Goal: Information Seeking & Learning: Understand process/instructions

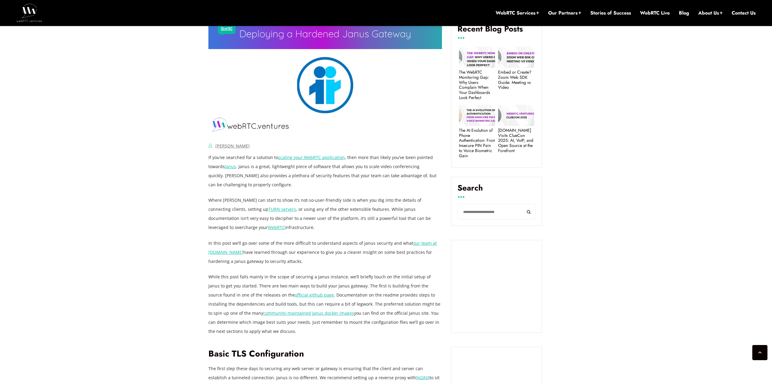
scroll to position [288, 0]
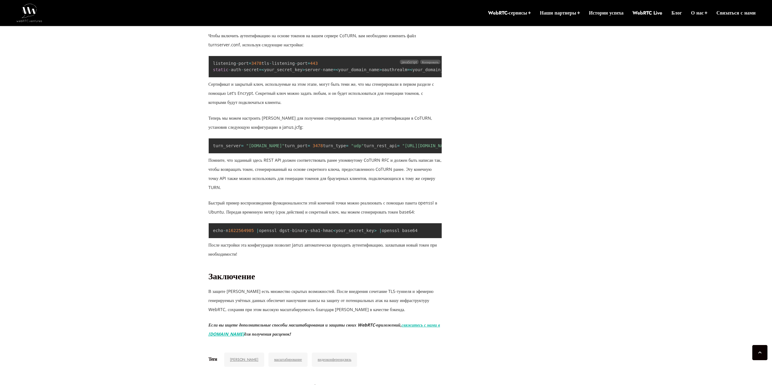
scroll to position [1501, 0]
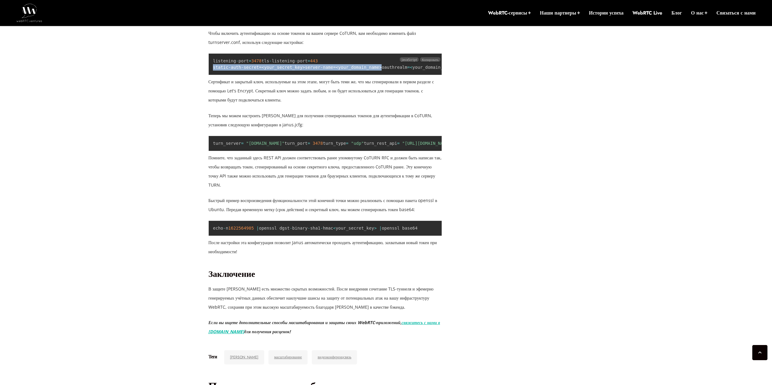
drag, startPoint x: 286, startPoint y: 202, endPoint x: 213, endPoint y: 196, distance: 73.0
click at [213, 75] on pre "listening - port = 3478 tls - listening - port = 443 static - auth - secret = <…" at bounding box center [324, 64] width 233 height 22
click at [309, 75] on pre "listening - port = 3478 tls - listening - port = 443 static - auth - secret = <…" at bounding box center [324, 64] width 233 height 22
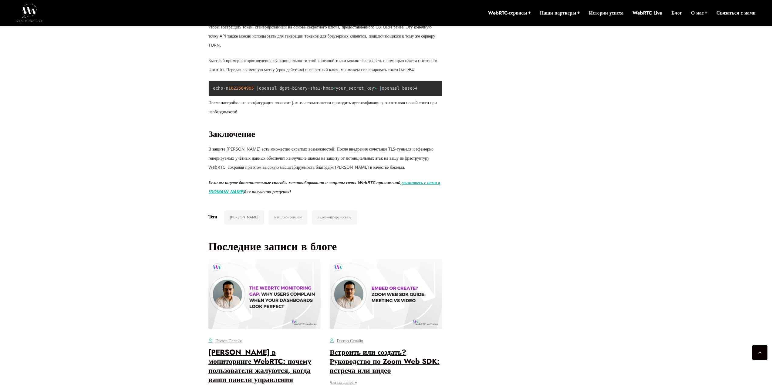
scroll to position [1652, 0]
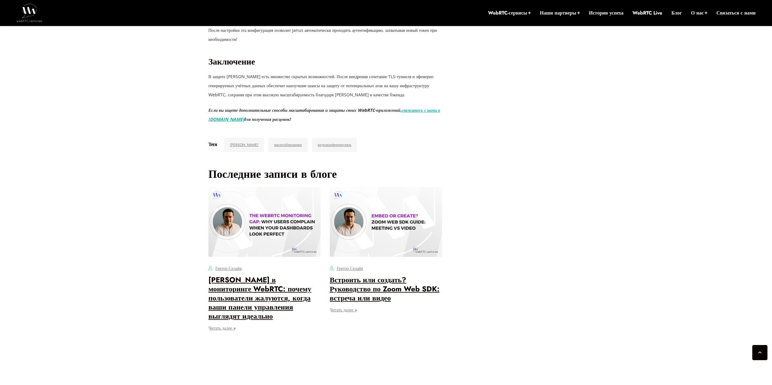
scroll to position [1713, 0]
drag, startPoint x: 207, startPoint y: 155, endPoint x: 286, endPoint y: 169, distance: 80.5
drag, startPoint x: 207, startPoint y: 156, endPoint x: 407, endPoint y: 173, distance: 200.6
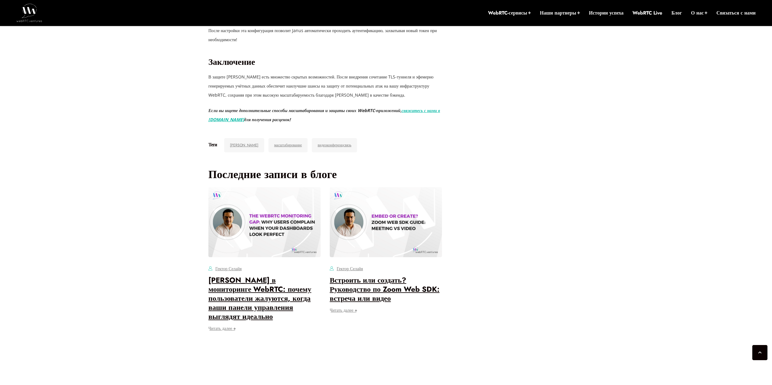
drag, startPoint x: 327, startPoint y: 181, endPoint x: 209, endPoint y: 157, distance: 121.0
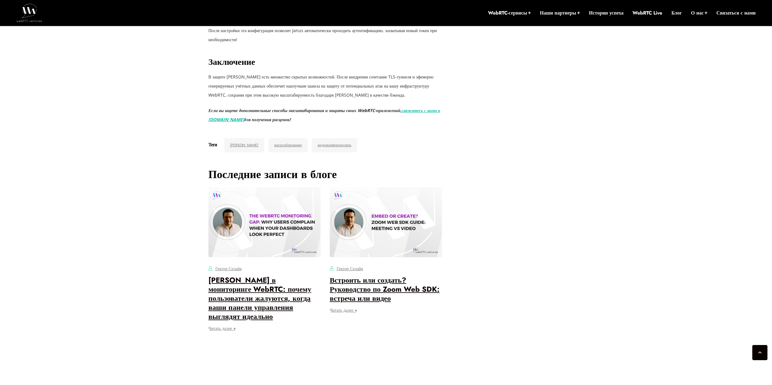
drag, startPoint x: 208, startPoint y: 157, endPoint x: 344, endPoint y: 180, distance: 138.1
drag, startPoint x: 330, startPoint y: 218, endPoint x: 209, endPoint y: 200, distance: 122.9
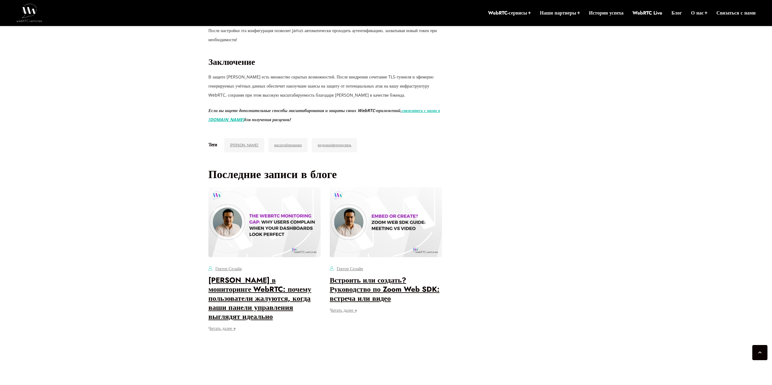
drag, startPoint x: 208, startPoint y: 200, endPoint x: 295, endPoint y: 227, distance: 91.0
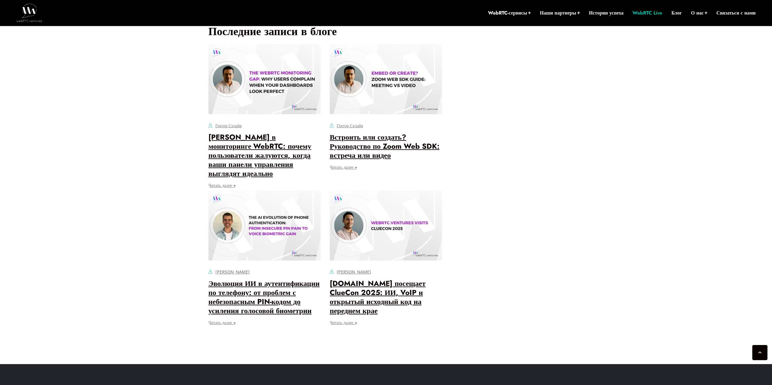
scroll to position [2016, 0]
